Goal: Transaction & Acquisition: Purchase product/service

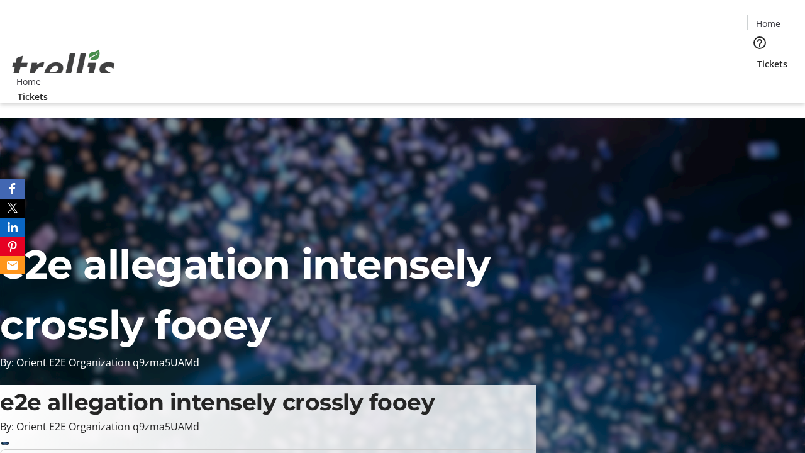
click at [758, 57] on span "Tickets" at bounding box center [773, 63] width 30 height 13
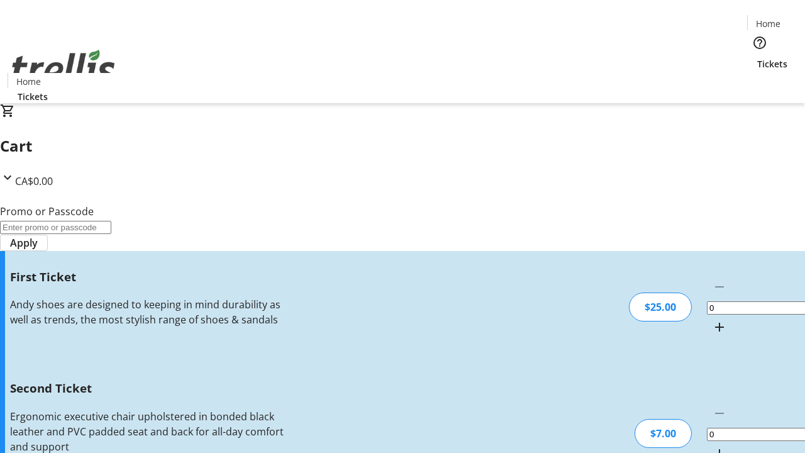
click at [712, 320] on mat-icon "Increment by one" at bounding box center [719, 327] width 15 height 15
type input "1"
click at [712, 446] on mat-icon "Increment by one" at bounding box center [719, 453] width 15 height 15
type input "2"
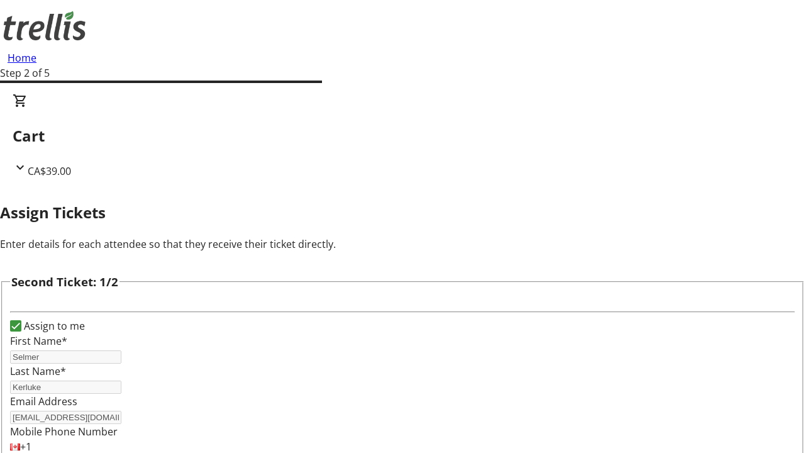
type input "Selmer"
type input "Kerluke"
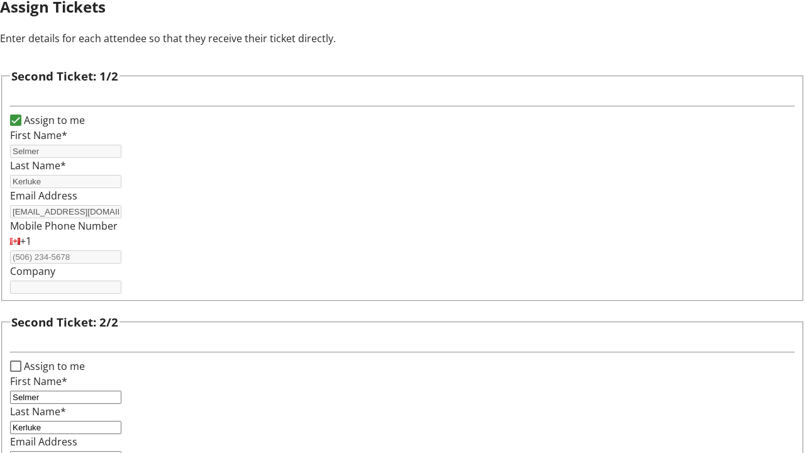
type input "[EMAIL_ADDRESS][DOMAIN_NAME]"
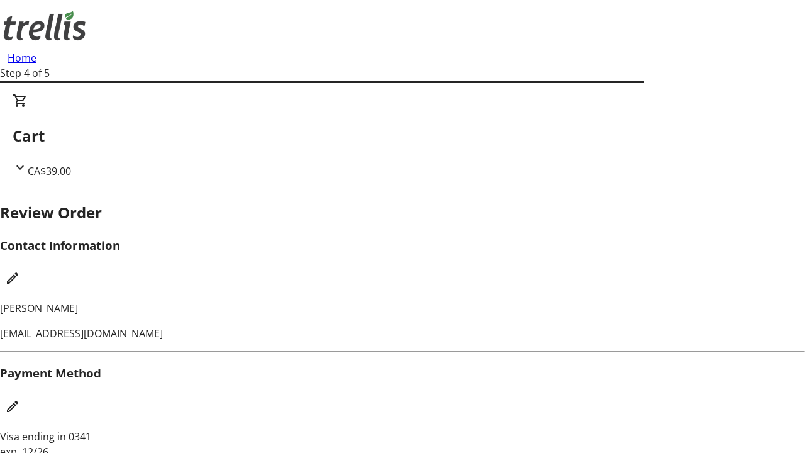
click at [20, 271] on mat-icon "Edit Contact Information" at bounding box center [12, 278] width 15 height 15
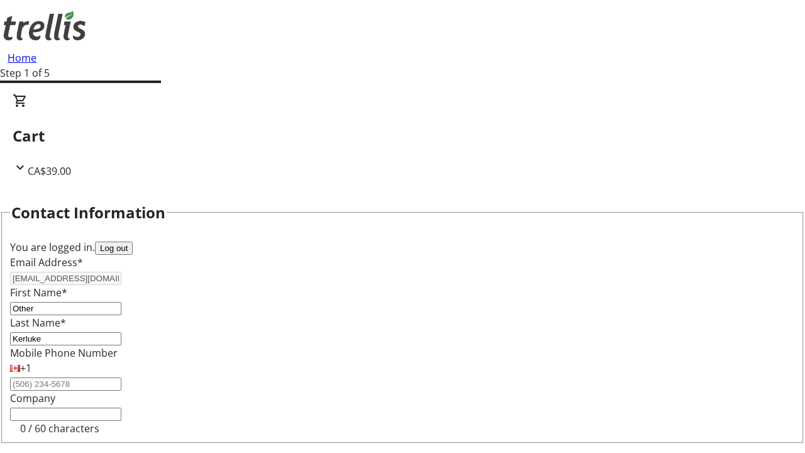
type input "Other"
type input "Name"
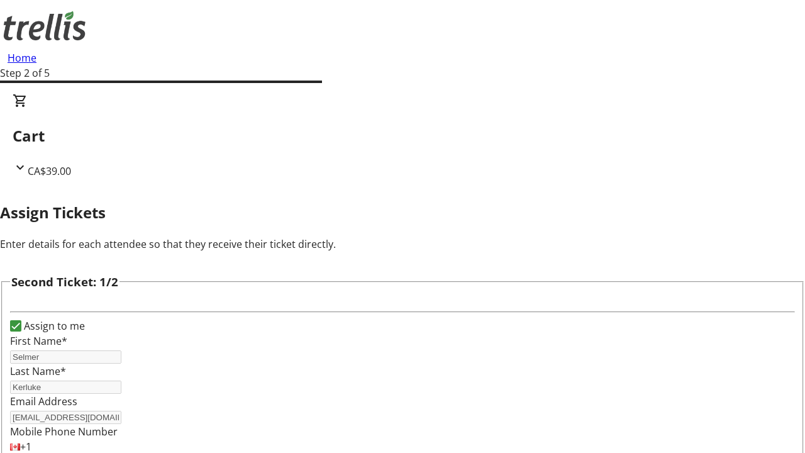
scroll to position [148, 0]
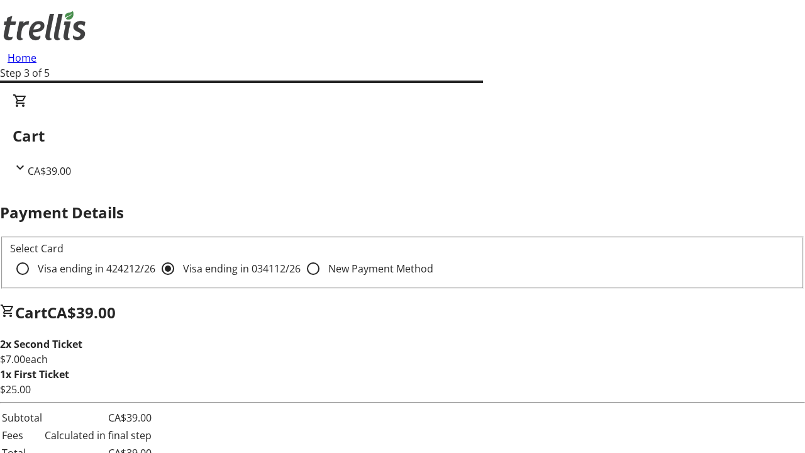
click at [35, 256] on input "Visa ending in 4242 12/26" at bounding box center [22, 268] width 25 height 25
radio input "true"
